Goal: Task Accomplishment & Management: Use online tool/utility

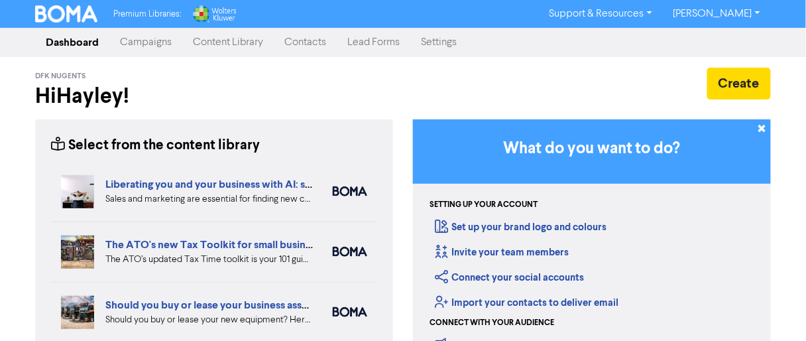
click at [212, 49] on link "Content Library" at bounding box center [228, 42] width 92 height 27
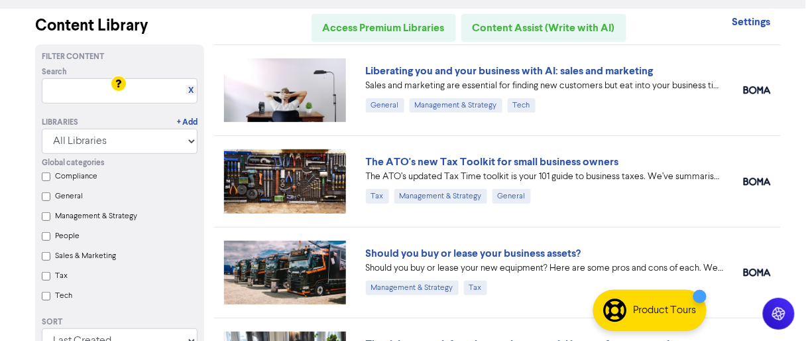
scroll to position [106, 0]
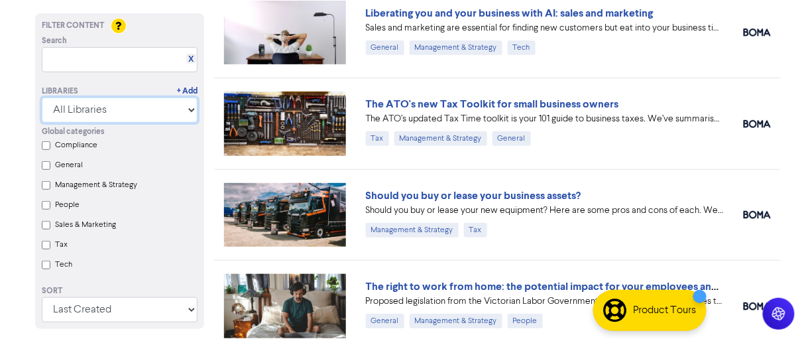
click at [106, 114] on select "All Libraries BOMA Other Partners Wolters Kluwer CCH Premium Xero" at bounding box center [120, 109] width 156 height 25
select select "Wolters Kluwer CCH Premium"
click at [42, 123] on select "All Libraries BOMA Other Partners Wolters Kluwer CCH Premium Xero" at bounding box center [120, 109] width 156 height 25
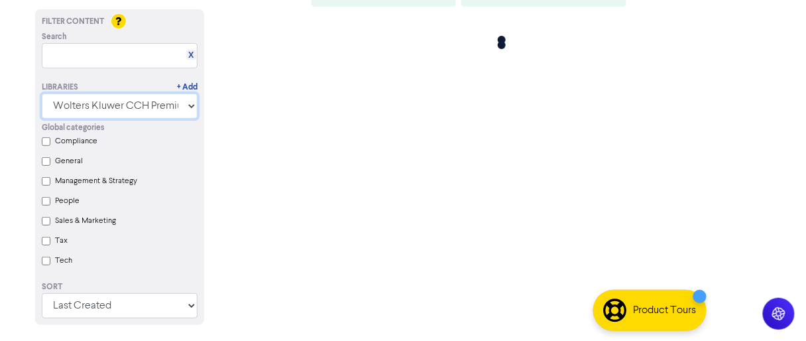
scroll to position [0, 0]
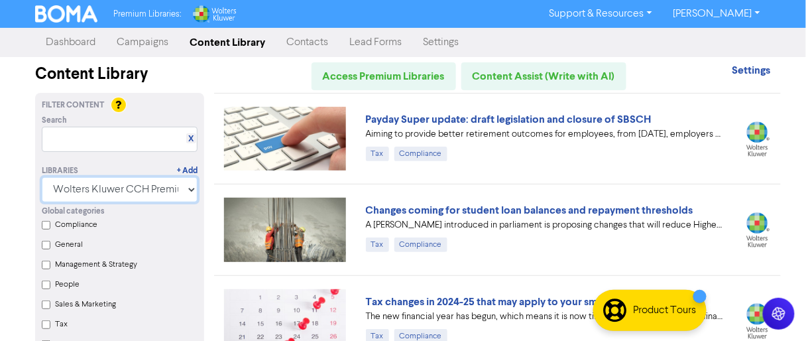
click at [99, 192] on select "All Libraries BOMA Other Partners Wolters Kluwer CCH Premium Xero" at bounding box center [120, 189] width 156 height 25
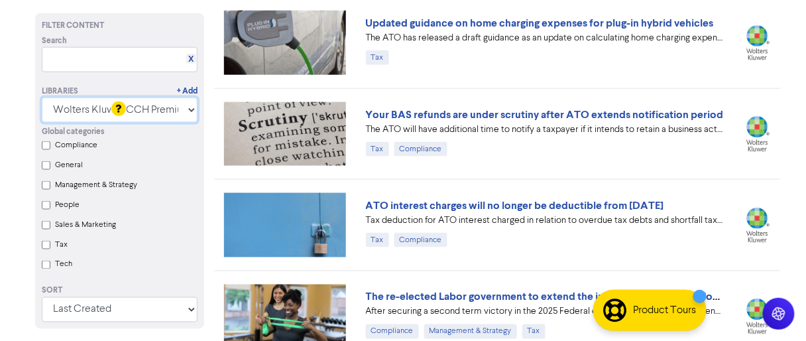
scroll to position [318, 0]
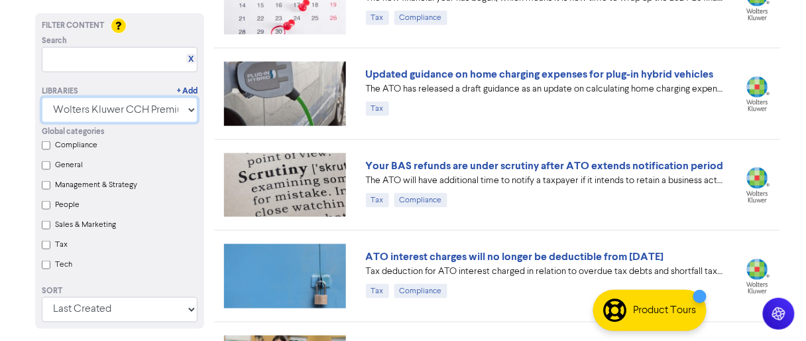
click at [84, 99] on select "All Libraries BOMA Other Partners Wolters Kluwer CCH Premium Xero" at bounding box center [120, 109] width 156 height 25
select select
click at [42, 123] on select "All Libraries BOMA Other Partners Wolters Kluwer CCH Premium Xero" at bounding box center [120, 109] width 156 height 25
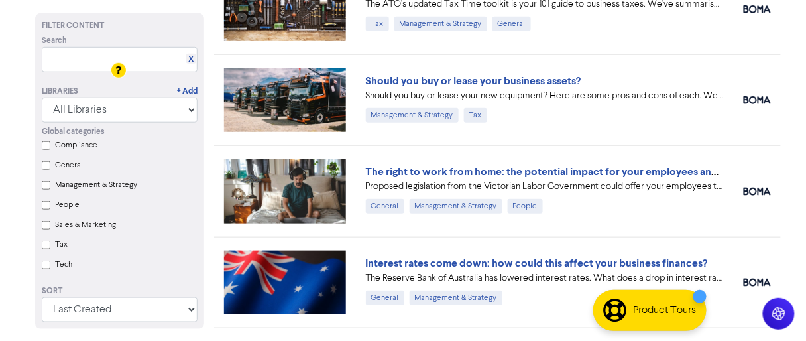
scroll to position [265, 0]
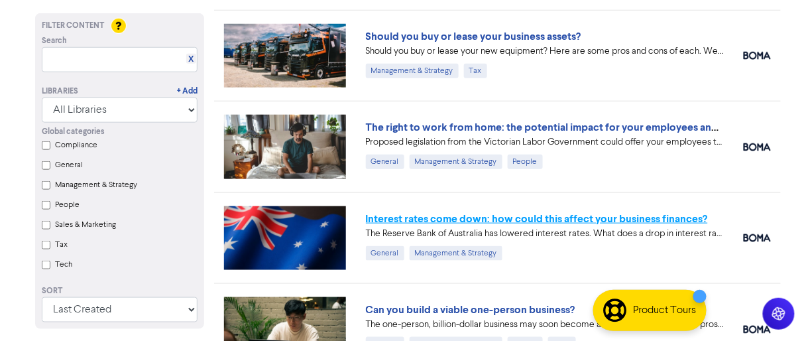
click at [503, 213] on link "Interest rates come down: how could this affect your business finances?" at bounding box center [537, 218] width 342 height 13
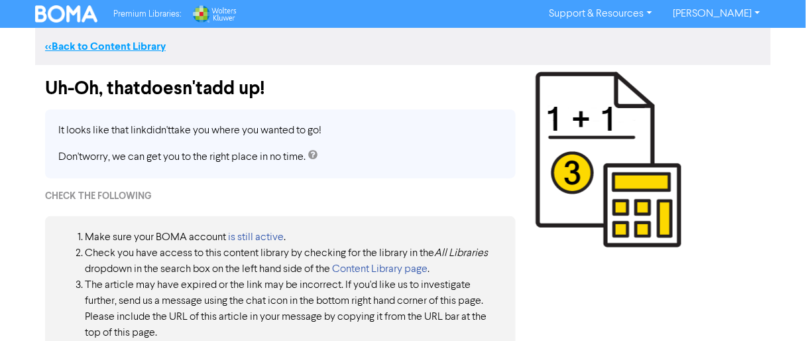
click at [152, 46] on link "<< Back to Content Library" at bounding box center [105, 46] width 121 height 13
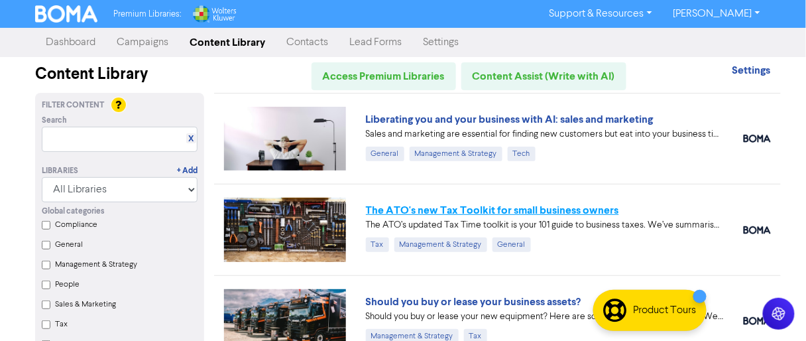
click at [567, 208] on link "The ATO's new Tax Toolkit for small business owners" at bounding box center [492, 210] width 253 height 13
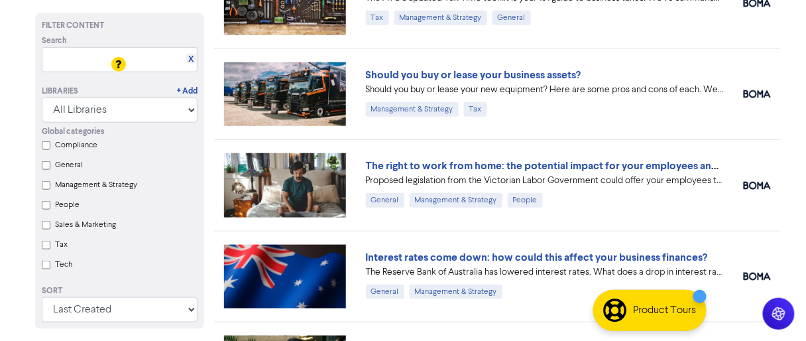
scroll to position [265, 0]
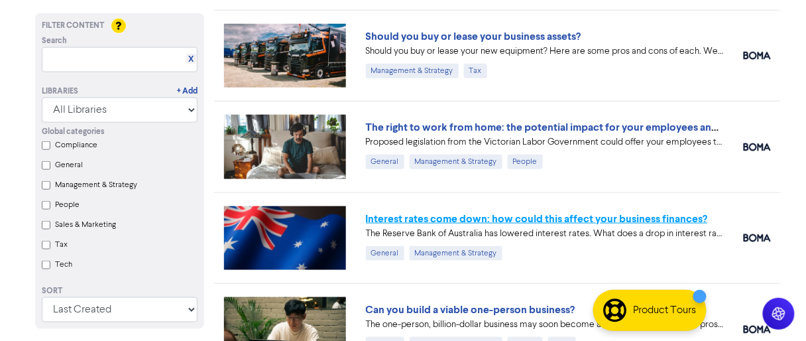
click at [529, 214] on link "Interest rates come down: how could this affect your business finances?" at bounding box center [537, 218] width 342 height 13
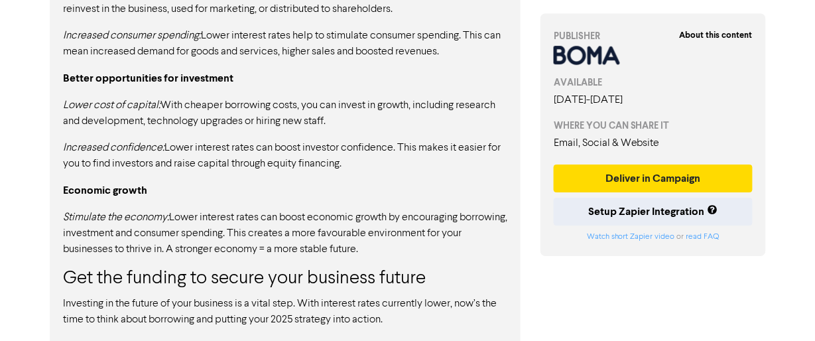
scroll to position [1092, 0]
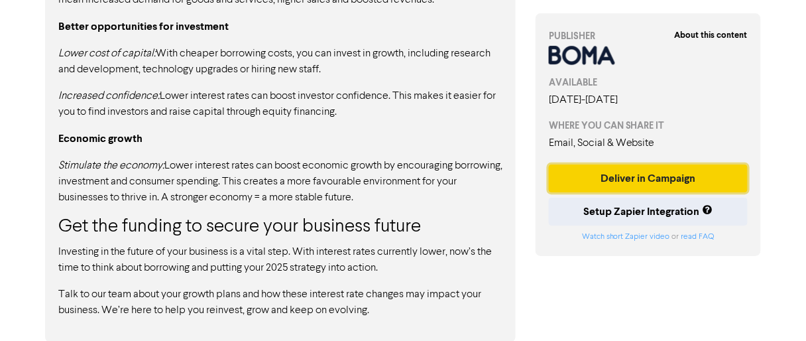
click at [614, 182] on button "Deliver in Campaign" at bounding box center [648, 178] width 199 height 28
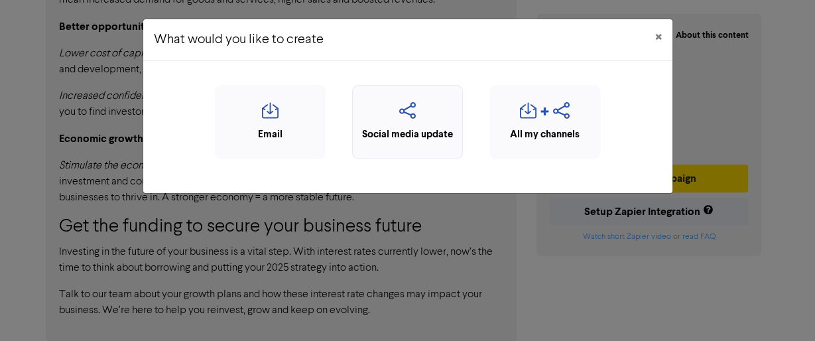
click at [417, 130] on div "Social media update" at bounding box center [407, 134] width 96 height 15
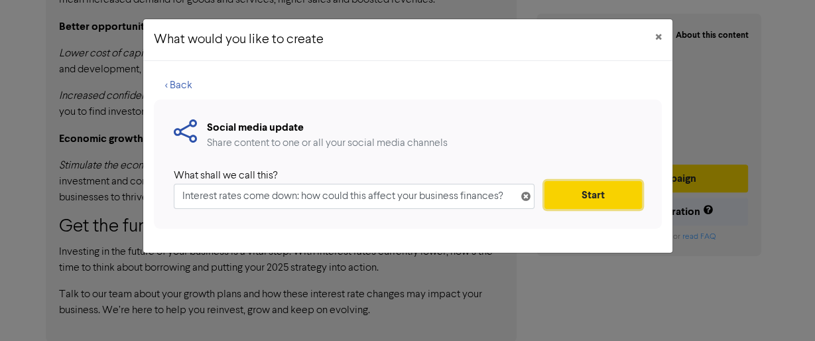
click at [575, 196] on button "Start" at bounding box center [593, 195] width 97 height 28
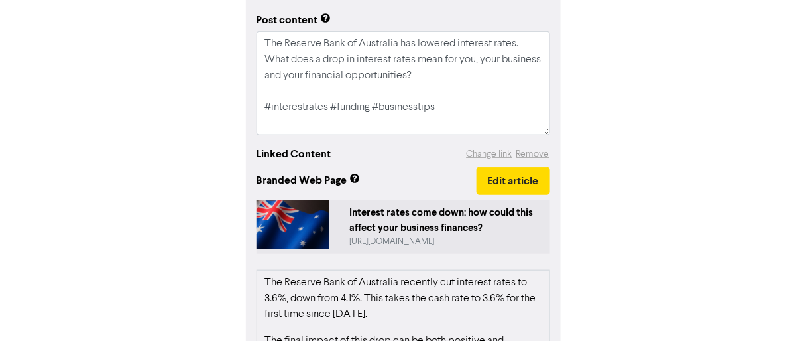
scroll to position [212, 0]
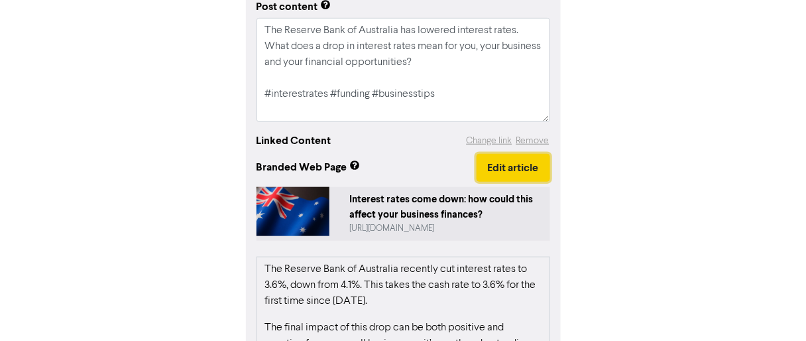
click at [497, 176] on button "Edit article" at bounding box center [514, 168] width 74 height 28
